Goal: Information Seeking & Learning: Check status

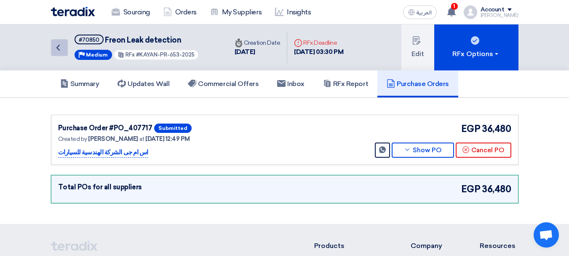
click at [64, 48] on link "Back" at bounding box center [59, 47] width 17 height 17
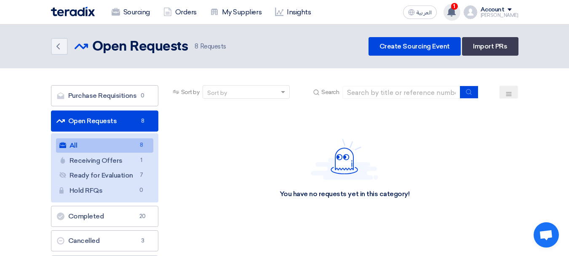
click at [456, 10] on use at bounding box center [451, 11] width 8 height 9
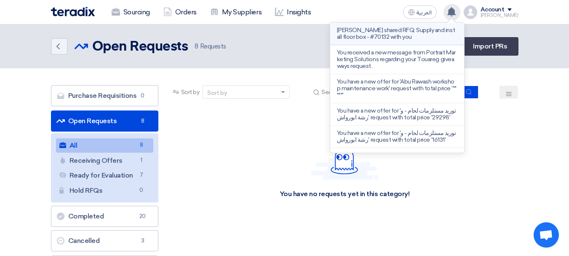
click at [405, 32] on p "[PERSON_NAME] shared RFQ: Supply and install floor box - #70132 with you" at bounding box center [397, 33] width 120 height 13
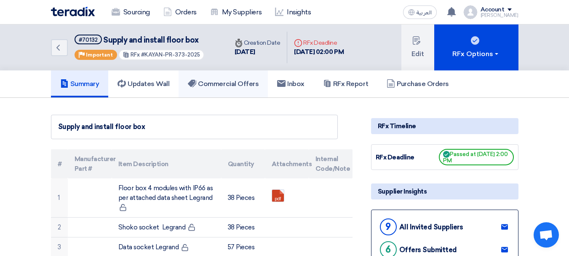
click at [213, 77] on link "Commercial Offers" at bounding box center [223, 83] width 89 height 27
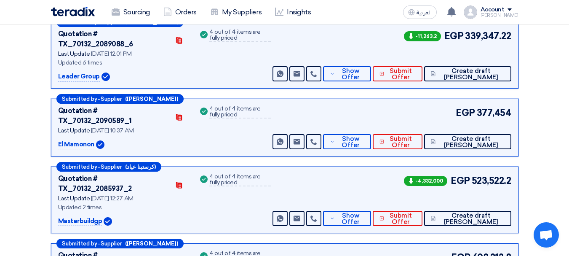
scroll to position [152, 0]
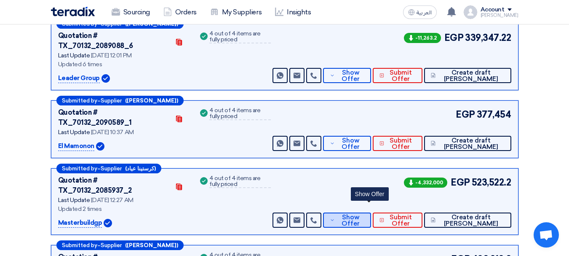
click at [364, 214] on span "Show Offer" at bounding box center [350, 220] width 27 height 13
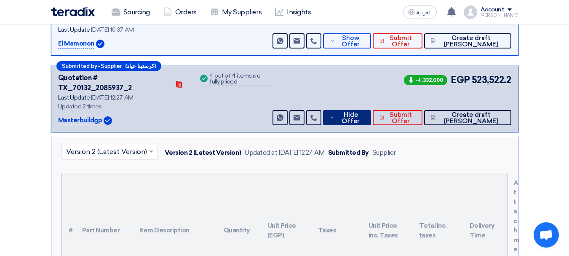
scroll to position [236, 0]
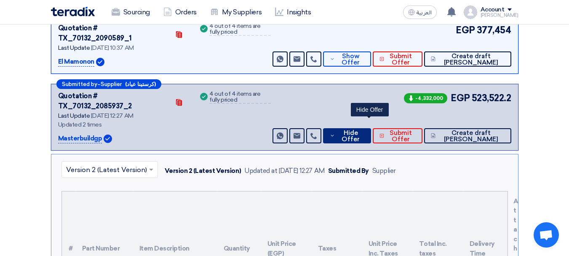
click at [335, 132] on icon at bounding box center [332, 135] width 5 height 7
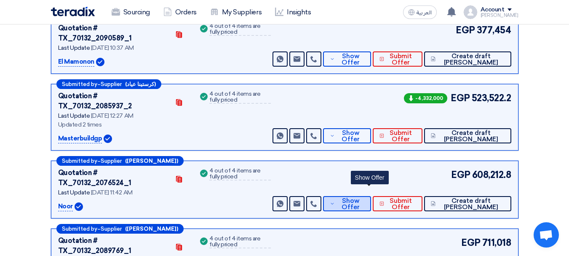
click at [364, 198] on span "Show Offer" at bounding box center [350, 204] width 27 height 13
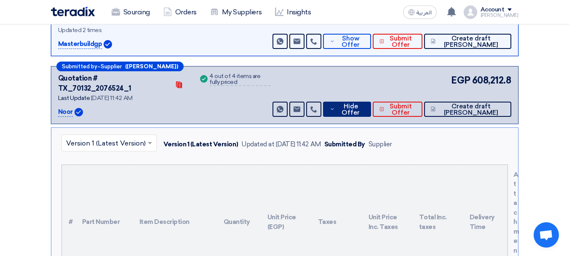
scroll to position [320, 0]
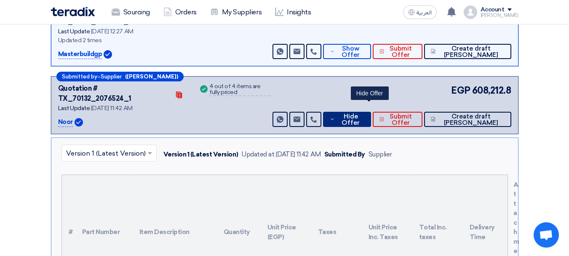
click at [364, 113] on span "Hide Offer" at bounding box center [350, 119] width 27 height 13
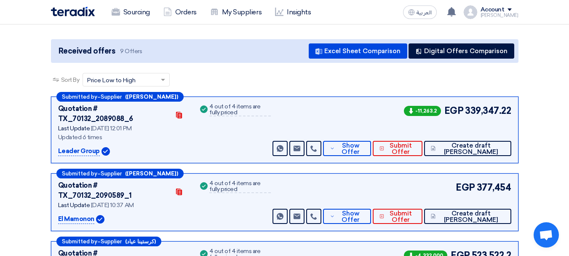
scroll to position [0, 0]
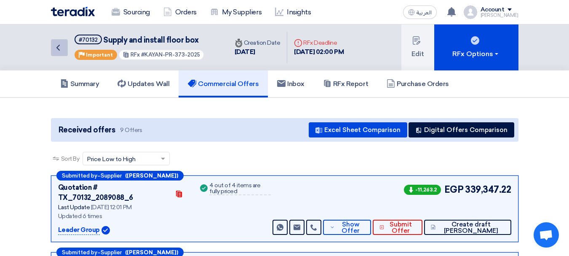
click at [65, 42] on link "Back" at bounding box center [59, 47] width 17 height 17
